Goal: Information Seeking & Learning: Learn about a topic

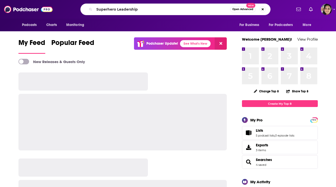
type input "Superhero Leadership"
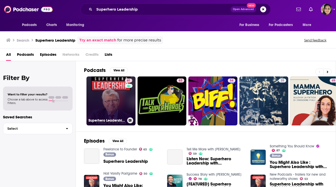
click at [106, 105] on link "61 Superhero Leadership with Peter Cuneo" at bounding box center [111, 101] width 49 height 49
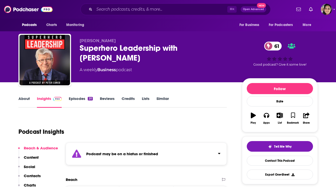
click at [77, 99] on link "Episodes 20" at bounding box center [81, 102] width 24 height 12
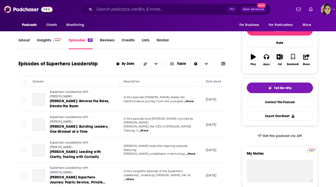
scroll to position [59, 0]
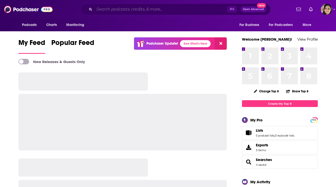
drag, startPoint x: 0, startPoint y: 0, endPoint x: 140, endPoint y: 7, distance: 139.8
click at [140, 7] on input "Search podcasts, credits, & more..." at bounding box center [160, 9] width 133 height 8
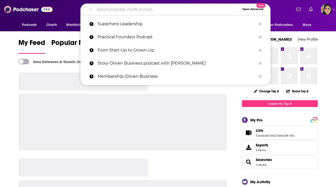
paste input "The Strategy Skills Podcast"
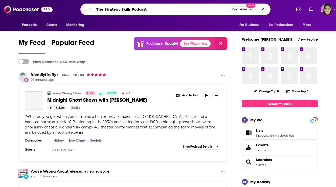
drag, startPoint x: 104, startPoint y: 9, endPoint x: 79, endPoint y: 9, distance: 25.0
click at [79, 9] on div "The Strategy Skills Podcast Open Advanced New" at bounding box center [175, 10] width 233 height 12
type input "Strategy Skills Podcast"
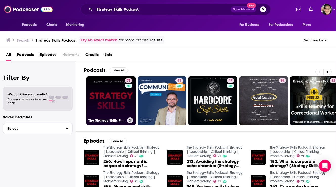
click at [109, 89] on link "71 The Strategy Skills Podcast: Strategy | Leadership | Critical Thinking | Pro…" at bounding box center [111, 101] width 49 height 49
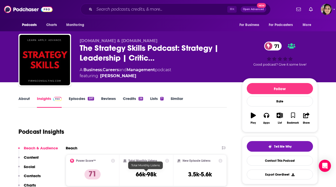
scroll to position [31, 0]
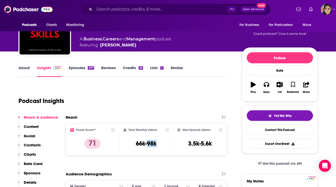
click at [160, 143] on div "Total Monthly Listens 66k-98k" at bounding box center [146, 139] width 46 height 23
click at [143, 145] on h3 "66k-98k" at bounding box center [146, 144] width 21 height 8
copy div "66k-98k"
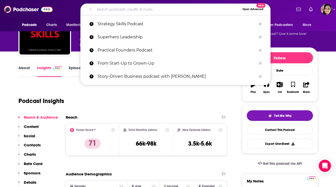
click at [135, 10] on input "Search podcasts, credits, & more..." at bounding box center [167, 9] width 146 height 8
paste input "[PERSON_NAME] Unplugged"
type input "[PERSON_NAME] Unplugged"
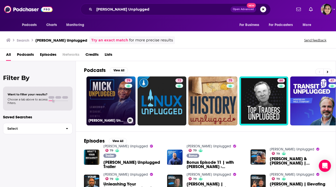
click at [105, 79] on link "79 [PERSON_NAME] Unplugged" at bounding box center [111, 101] width 49 height 49
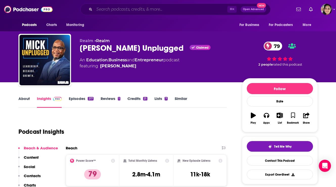
click at [140, 8] on input "Search podcasts, credits, & more..." at bounding box center [160, 9] width 133 height 8
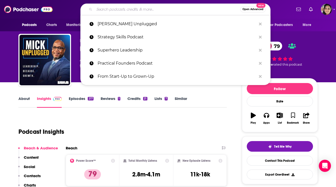
paste input "LONGEVITY with [PERSON_NAME]"
type input "LONGEVITY with [PERSON_NAME]"
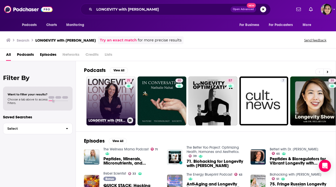
click at [113, 90] on link "71 LONGEVITY with [PERSON_NAME]" at bounding box center [111, 101] width 49 height 49
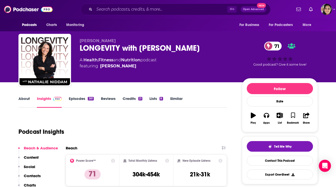
click at [103, 99] on link "Reviews" at bounding box center [108, 102] width 15 height 12
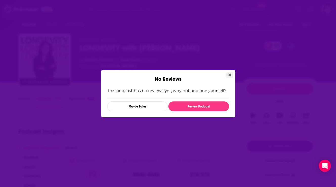
click at [230, 76] on icon "Close" at bounding box center [229, 75] width 3 height 4
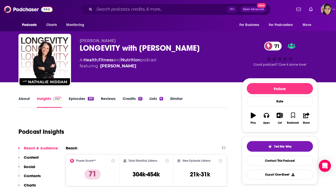
click at [108, 99] on link "Reviews" at bounding box center [108, 102] width 15 height 12
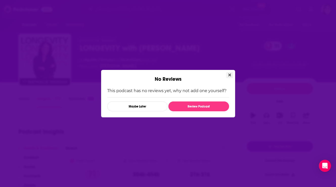
click at [231, 74] on button "Close" at bounding box center [229, 75] width 7 height 6
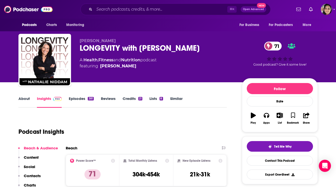
click at [80, 97] on link "Episodes 381" at bounding box center [81, 102] width 25 height 12
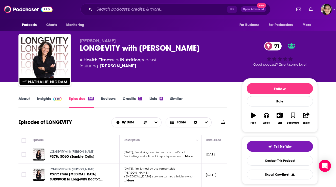
click at [47, 97] on link "Insights" at bounding box center [49, 102] width 25 height 12
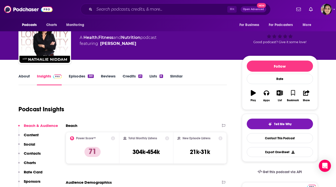
scroll to position [26, 0]
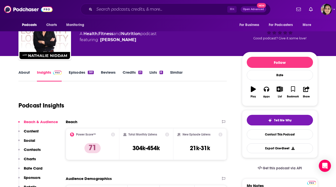
click at [145, 152] on h3 "304k-454k" at bounding box center [146, 149] width 27 height 8
copy div "304k-454k"
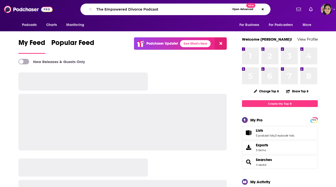
type input "The Empowered Divorce Podcast"
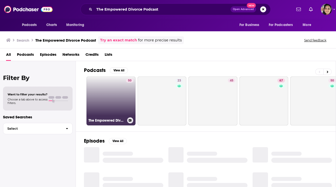
click at [107, 100] on link "50 The Empowered Divorce Podcast; Navigating Divorce After Betrayal Trauma and …" at bounding box center [111, 101] width 49 height 49
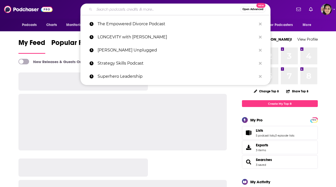
click at [166, 10] on input "Search podcasts, credits, & more..." at bounding box center [167, 9] width 146 height 8
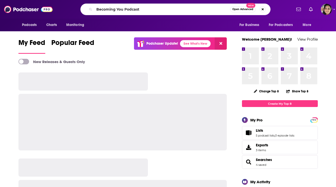
type input "Becoming You Podcast"
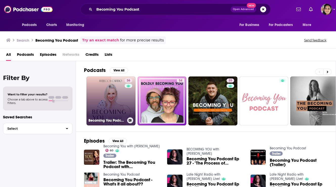
click at [111, 96] on link "36 Becoming You Podcast" at bounding box center [111, 101] width 49 height 49
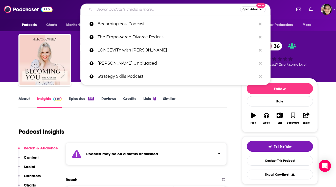
click at [149, 10] on input "Search podcasts, credits, & more..." at bounding box center [167, 9] width 146 height 8
paste input "Your Dream Life with Kristina Karlsson"
type input "Your Dream Life with Kristina Karlsson"
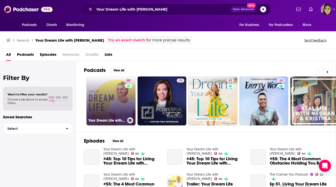
click at [109, 104] on link "60 Your Dream Life with Kristina Karlsson" at bounding box center [111, 101] width 49 height 49
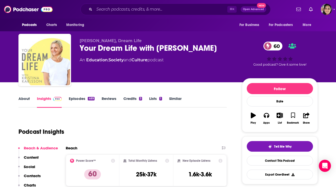
click at [77, 98] on link "Episodes 489" at bounding box center [82, 102] width 26 height 12
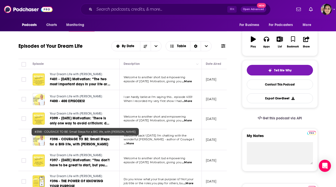
scroll to position [118, 0]
